Goal: Find specific page/section: Find specific page/section

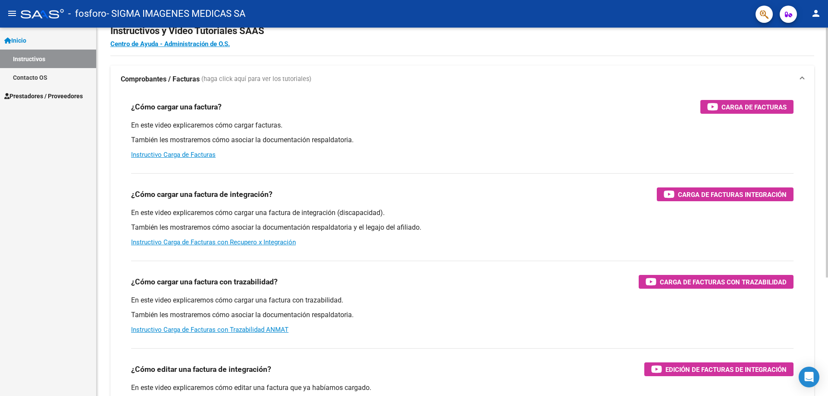
scroll to position [43, 0]
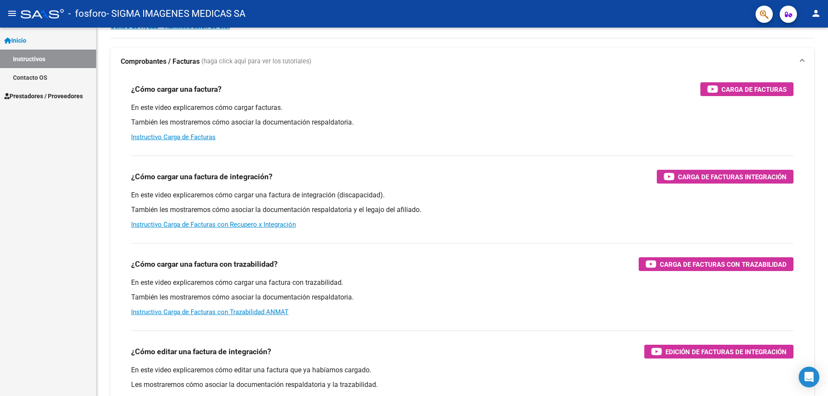
click at [80, 100] on span "Prestadores / Proveedores" at bounding box center [43, 95] width 79 height 9
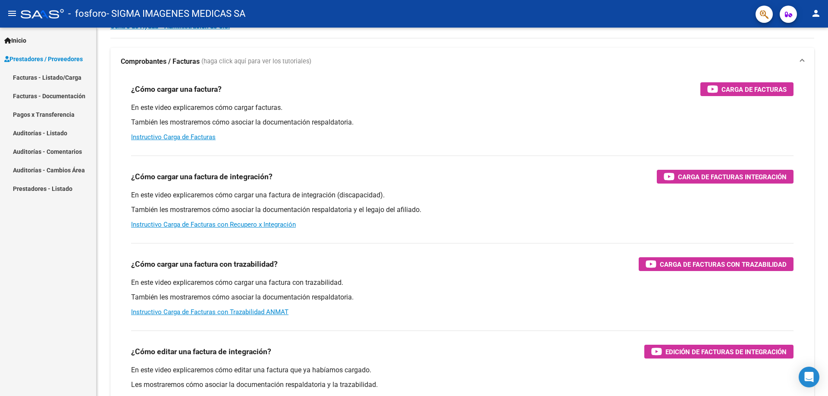
click at [66, 113] on link "Pagos x Transferencia" at bounding box center [48, 114] width 96 height 19
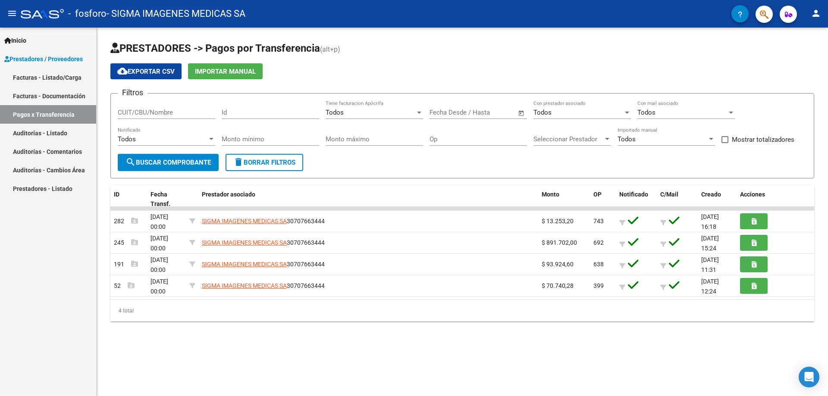
click at [419, 340] on div "PRESTADORES -> Pagos por Transferencia (alt+p) cloud_download Exportar CSV Impo…" at bounding box center [463, 189] width 732 height 322
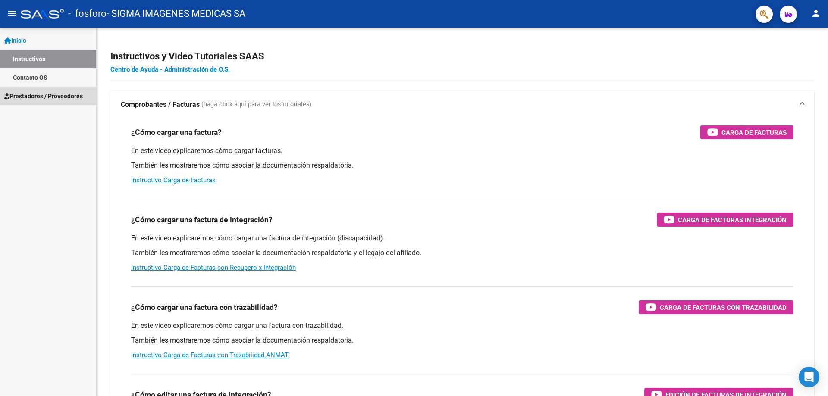
click at [63, 100] on span "Prestadores / Proveedores" at bounding box center [43, 95] width 79 height 9
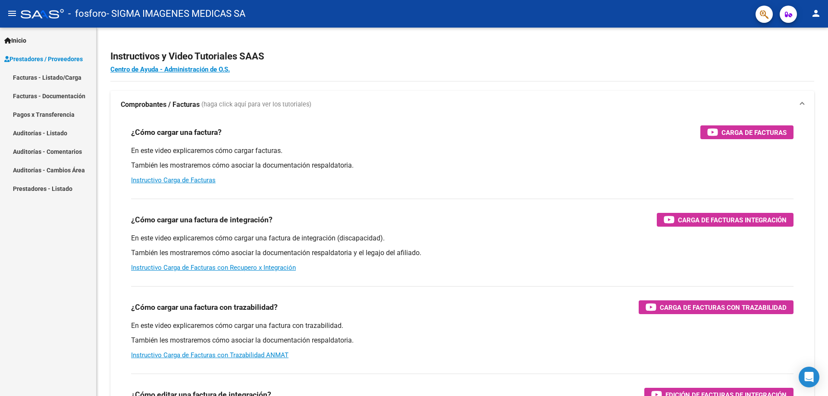
click at [64, 116] on link "Pagos x Transferencia" at bounding box center [48, 114] width 96 height 19
